Goal: Information Seeking & Learning: Learn about a topic

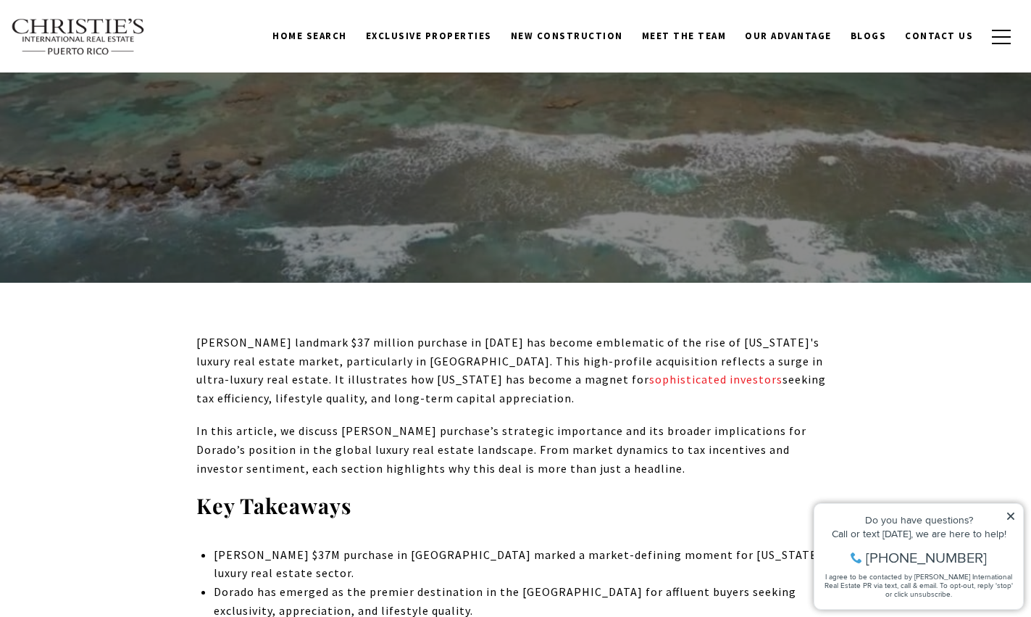
scroll to position [298, 0]
drag, startPoint x: 294, startPoint y: 343, endPoint x: 199, endPoint y: 344, distance: 95.0
click at [199, 344] on p "[PERSON_NAME] landmark $37 million purchase in [DATE] has become emblematic of …" at bounding box center [515, 370] width 639 height 74
copy p "[PERSON_NAME]"
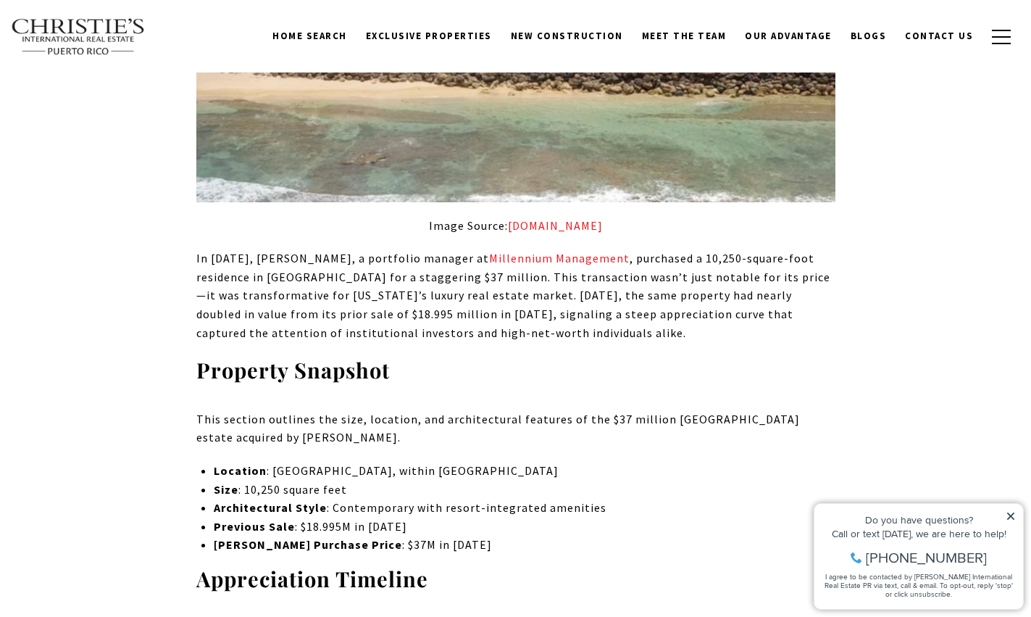
scroll to position [1062, 0]
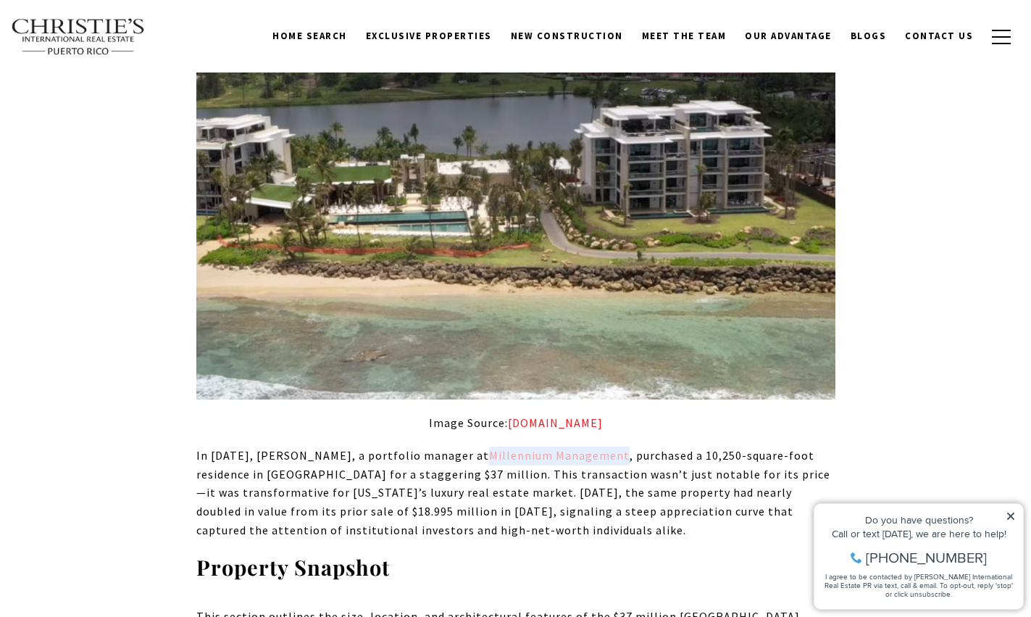
drag, startPoint x: 660, startPoint y: 452, endPoint x: 535, endPoint y: 455, distance: 125.4
click at [526, 456] on p "In [DATE], [PERSON_NAME], a portfolio manager at Millennium Management , purcha…" at bounding box center [515, 492] width 639 height 93
copy link "Millennium Management"
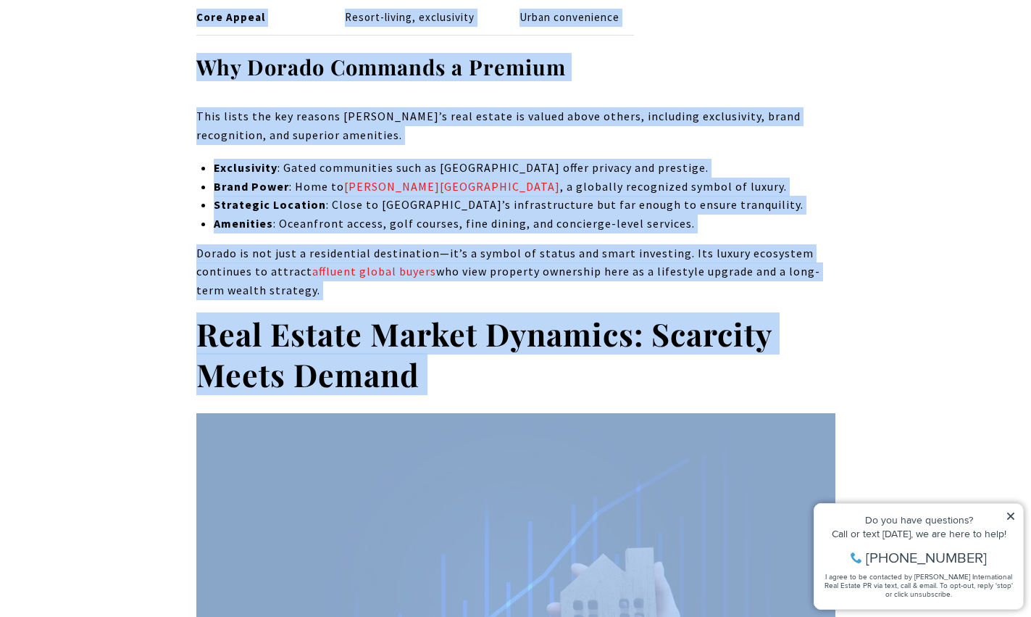
scroll to position [3786, 0]
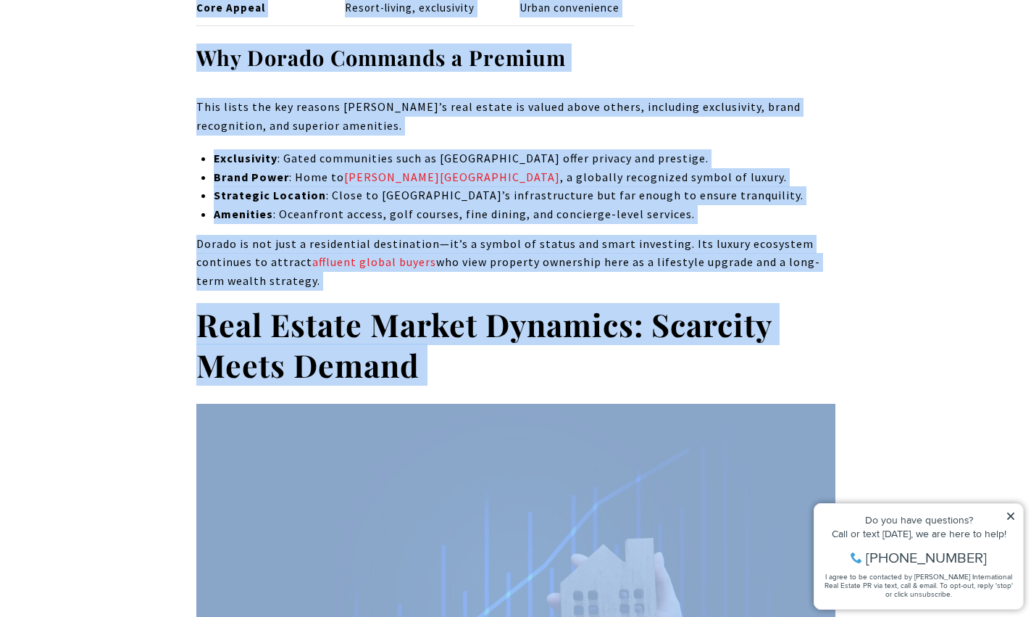
drag, startPoint x: 188, startPoint y: 220, endPoint x: 331, endPoint y: 288, distance: 159.2
copy div "Lore Ipsumdolor’s ametcons $28 adipisc elitsedd ei Temporin 4059 utl etdolo mag…"
